Goal: Book appointment/travel/reservation

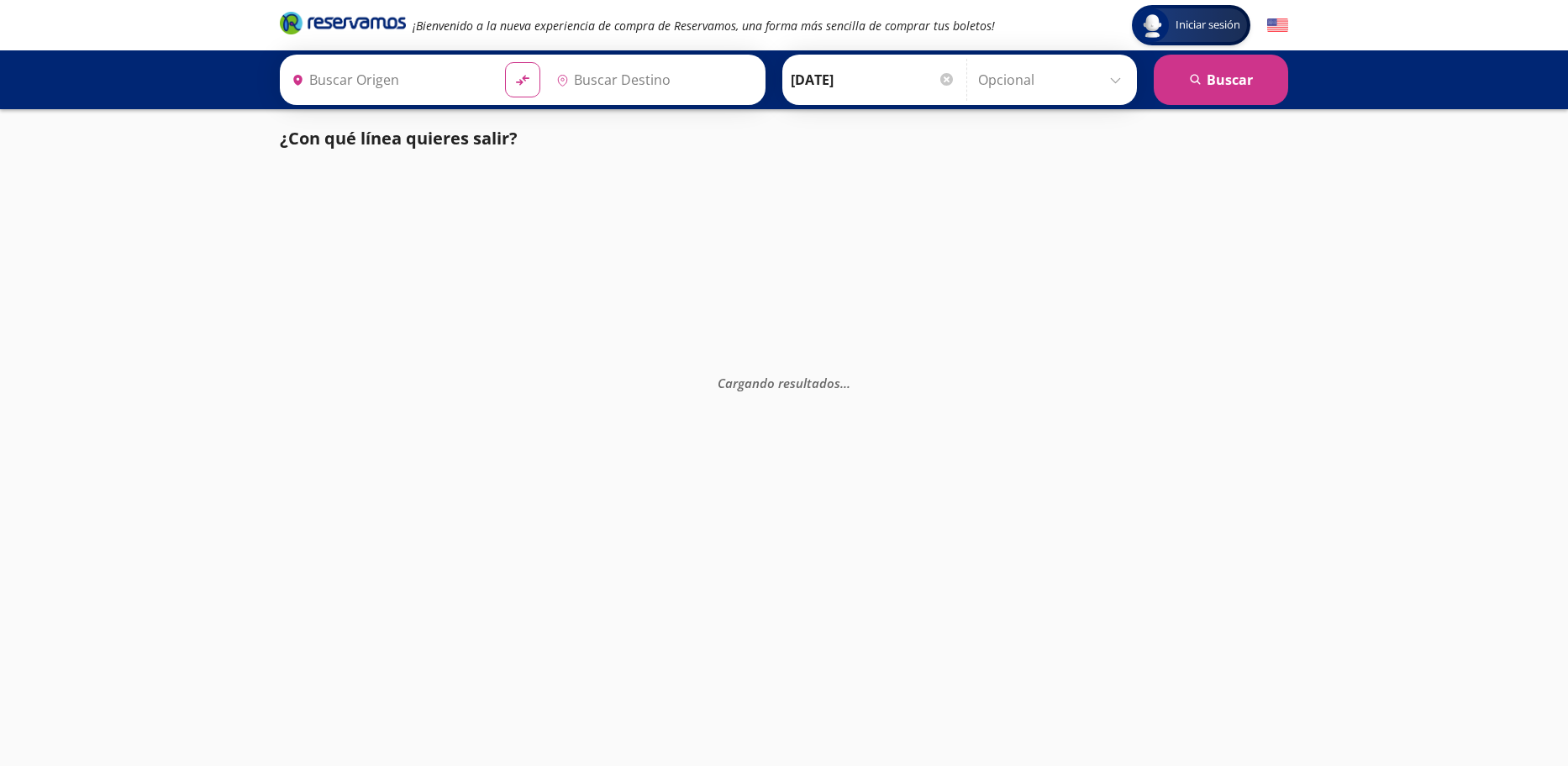
type input "[GEOGRAPHIC_DATA], [GEOGRAPHIC_DATA]"
type input "Santiago de Querétaro, [GEOGRAPHIC_DATA]"
